Goal: Find specific page/section: Find specific page/section

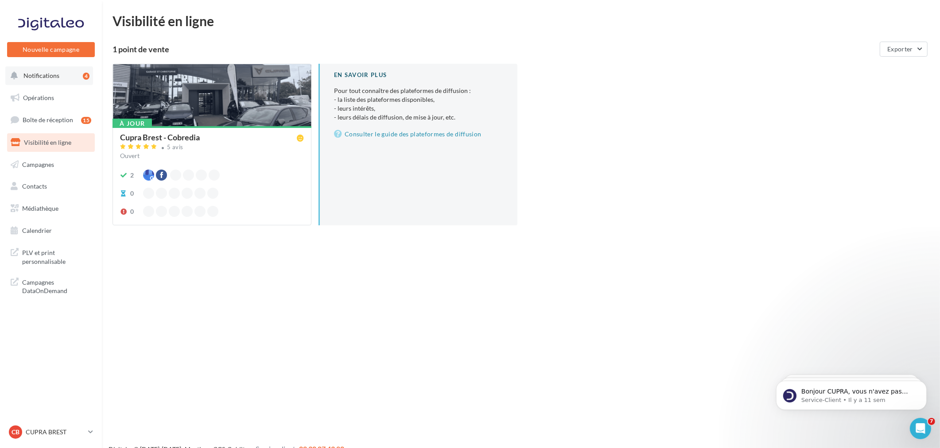
click at [34, 78] on span "Notifications" at bounding box center [41, 76] width 36 height 8
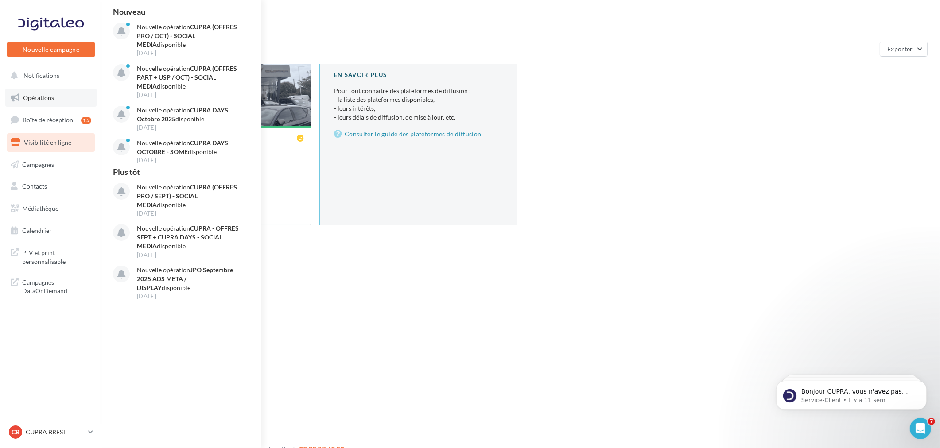
click at [38, 97] on span "Opérations" at bounding box center [38, 98] width 31 height 8
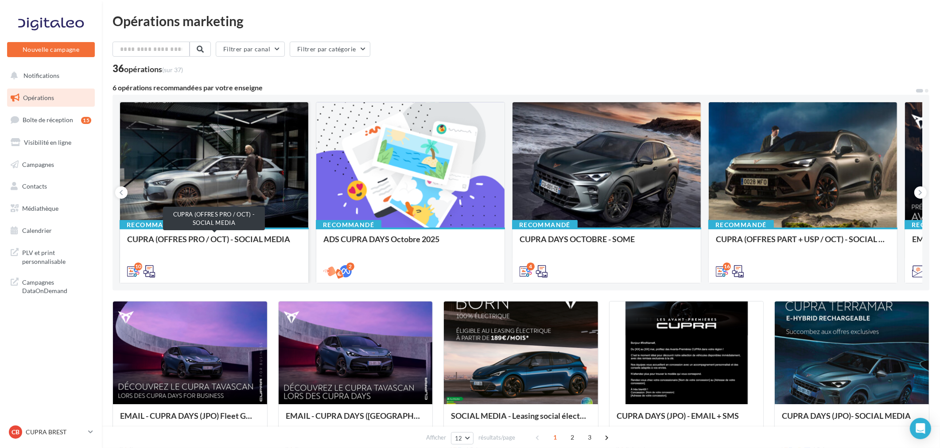
click at [237, 244] on div "CUPRA (OFFRES PRO / OCT) - SOCIAL MEDIA" at bounding box center [214, 244] width 174 height 18
